Goal: Task Accomplishment & Management: Use online tool/utility

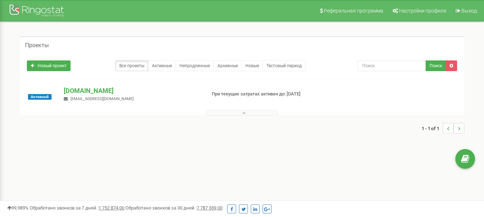
click at [245, 114] on icon at bounding box center [243, 113] width 3 height 5
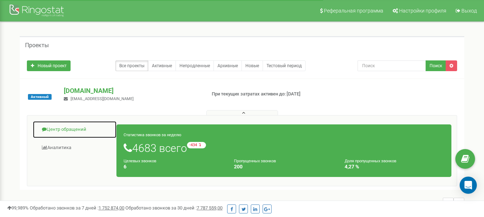
click at [75, 131] on link "Центр обращений" at bounding box center [75, 130] width 84 height 18
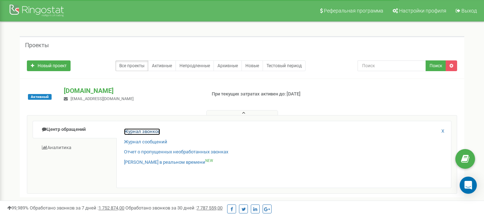
click at [147, 132] on link "Журнал звонков" at bounding box center [142, 132] width 36 height 7
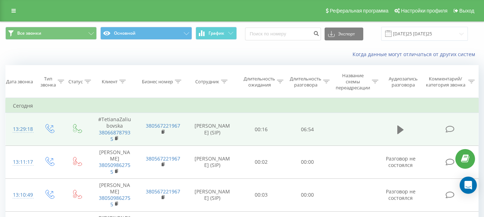
click at [401, 131] on icon at bounding box center [400, 129] width 6 height 9
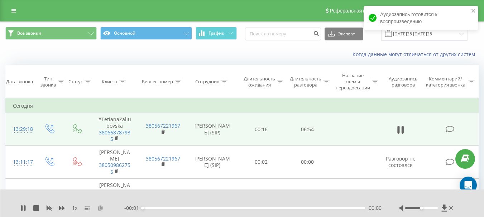
click at [101, 208] on icon at bounding box center [100, 208] width 6 height 5
click at [22, 205] on div "1 x" at bounding box center [72, 208] width 104 height 7
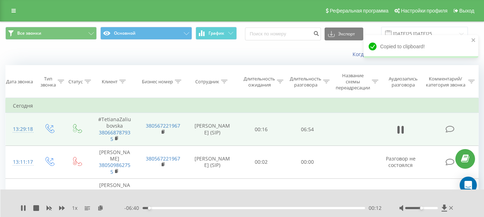
click at [26, 208] on div "1 x" at bounding box center [72, 208] width 104 height 7
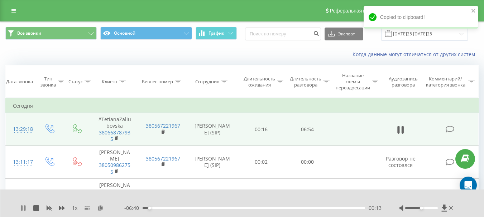
click at [26, 208] on icon at bounding box center [23, 209] width 6 height 6
